Goal: Task Accomplishment & Management: Manage account settings

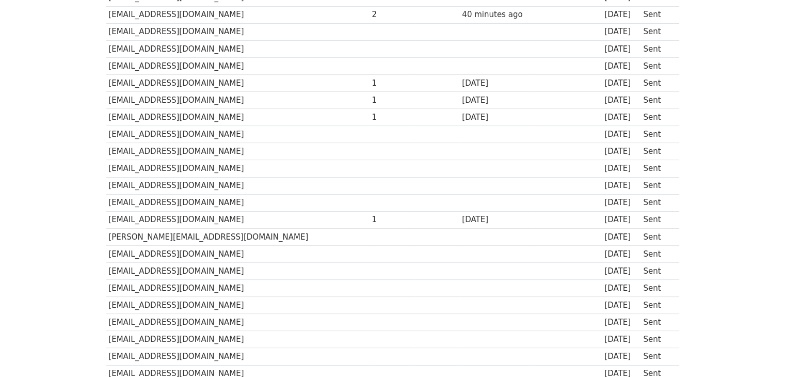
scroll to position [151, 0]
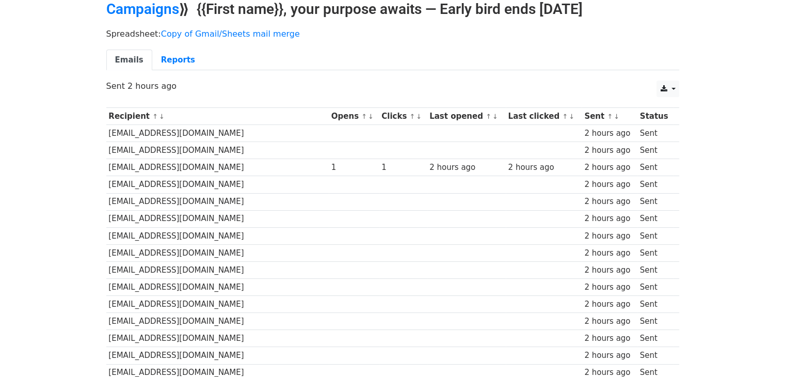
scroll to position [47, 0]
